Goal: Find specific page/section: Find specific page/section

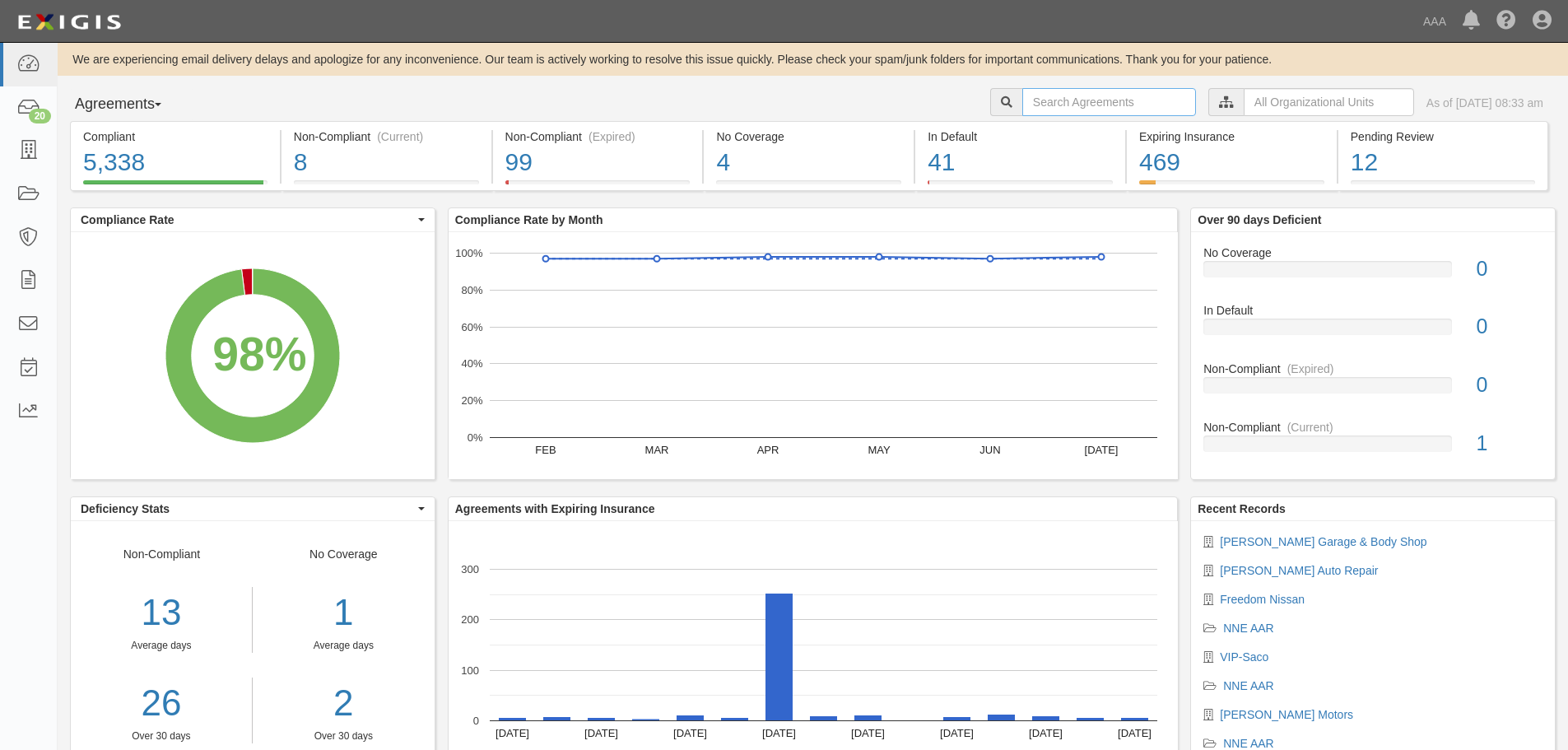
click at [1042, 106] on input "text" at bounding box center [1108, 102] width 174 height 28
type input "nu car"
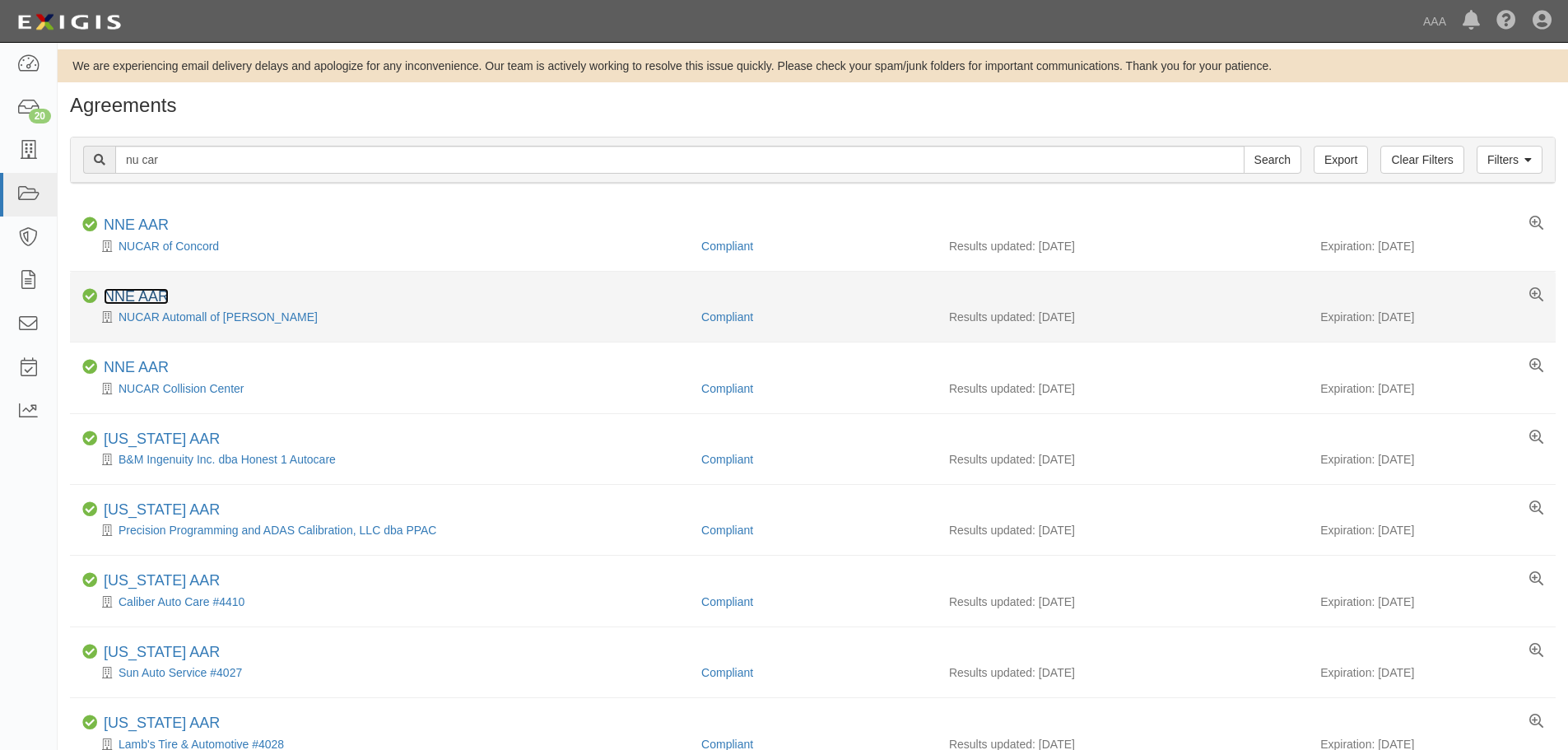
click at [145, 302] on link "NNE AAR" at bounding box center [136, 296] width 65 height 17
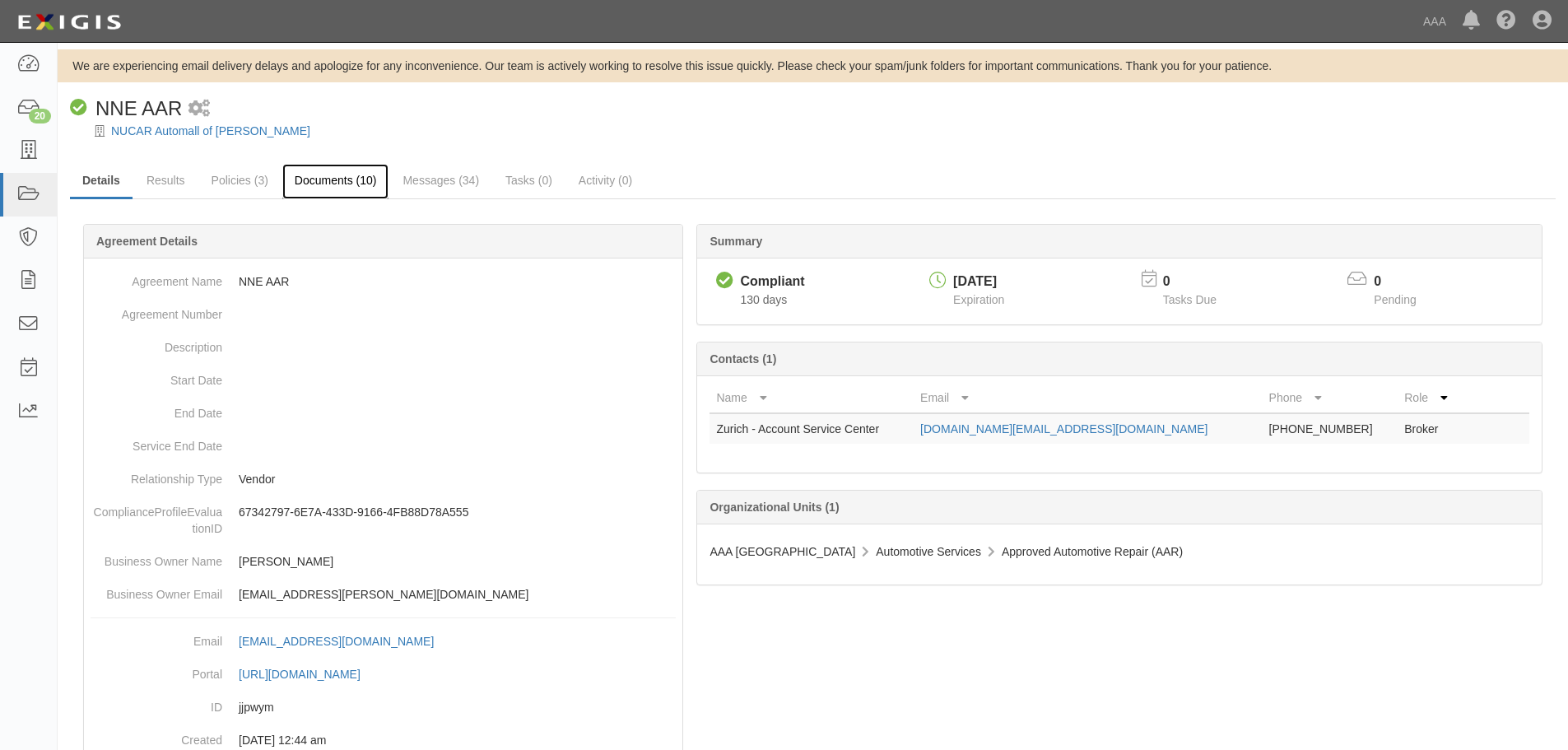
click at [315, 180] on link "Documents (10)" at bounding box center [335, 182] width 107 height 36
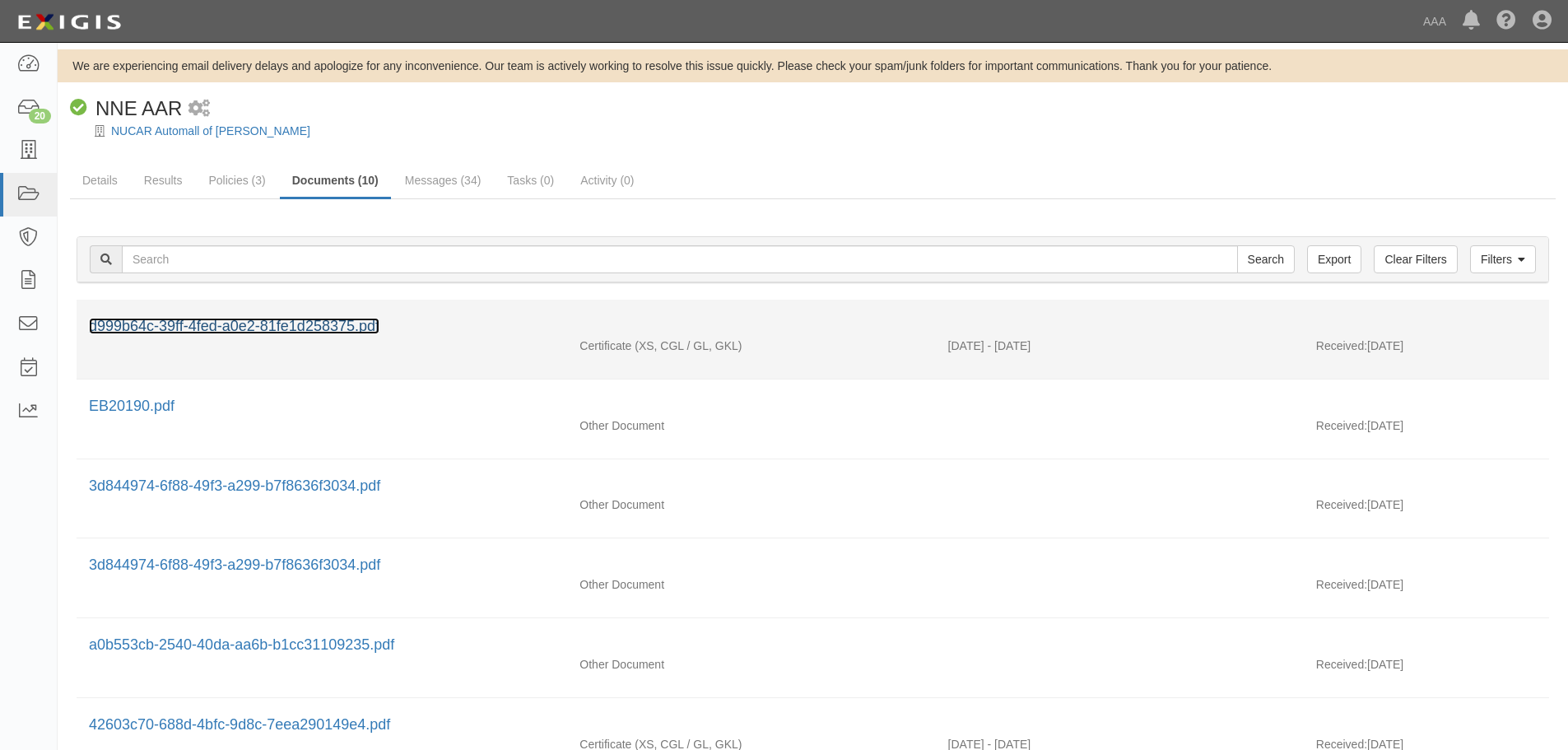
click at [248, 320] on link "d999b64c-39ff-4fed-a0e2-81fe1d258375.pdf" at bounding box center [234, 326] width 291 height 17
